Goal: Navigation & Orientation: Find specific page/section

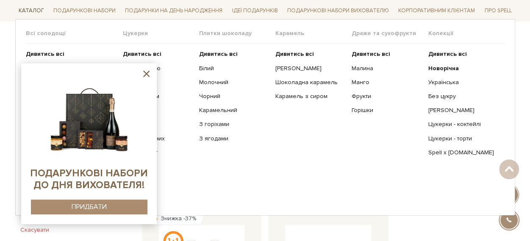
click at [19, 10] on link "Каталог" at bounding box center [31, 10] width 32 height 13
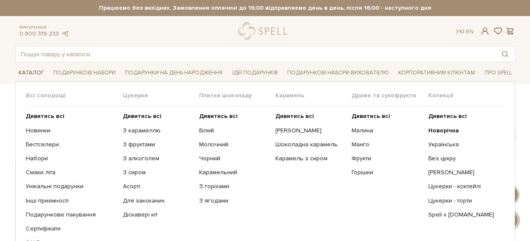
click at [29, 72] on link "Каталог" at bounding box center [31, 73] width 32 height 13
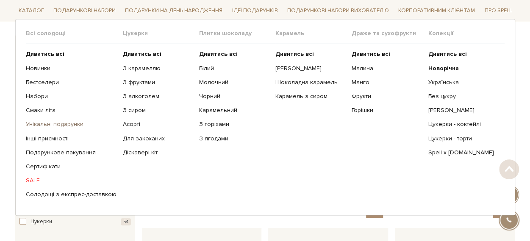
scroll to position [169, 0]
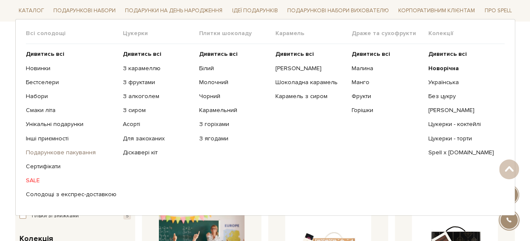
click at [46, 149] on link "Подарункове пакування" at bounding box center [71, 153] width 91 height 8
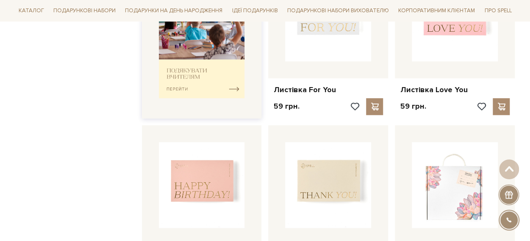
scroll to position [127, 0]
